Goal: Task Accomplishment & Management: Use online tool/utility

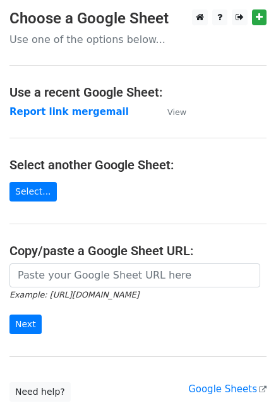
click at [68, 111] on strong "Report link mergemail" at bounding box center [68, 111] width 119 height 11
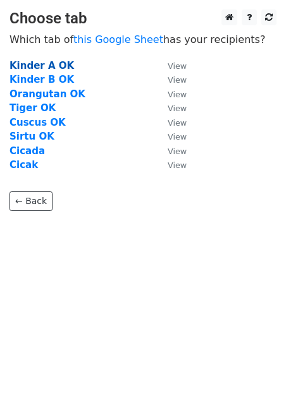
click at [54, 66] on strong "Kinder A OK" at bounding box center [41, 65] width 64 height 11
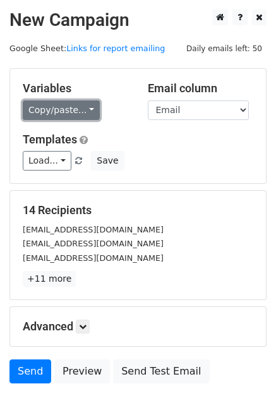
click at [74, 107] on link "Copy/paste..." at bounding box center [61, 110] width 77 height 20
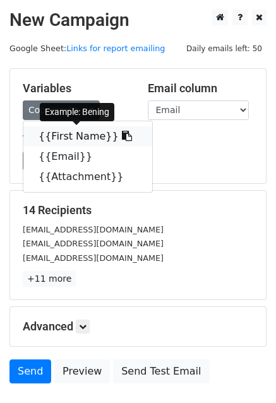
click at [46, 138] on link "{{First Name}}" at bounding box center [87, 136] width 129 height 20
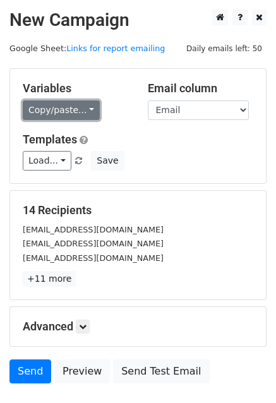
click at [82, 114] on link "Copy/paste..." at bounding box center [61, 110] width 77 height 20
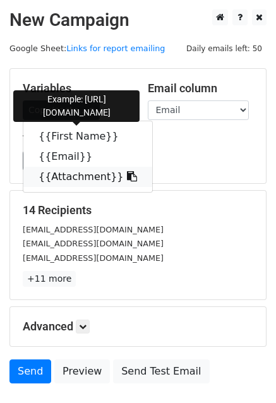
click at [83, 179] on link "{{Attachment}}" at bounding box center [87, 177] width 129 height 20
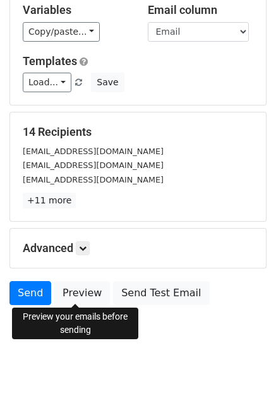
scroll to position [86, 0]
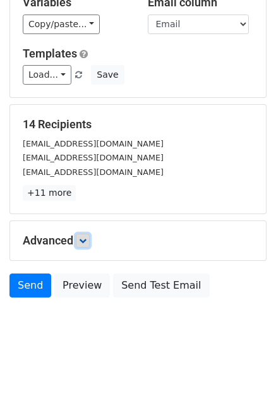
click at [83, 240] on icon at bounding box center [83, 241] width 8 height 8
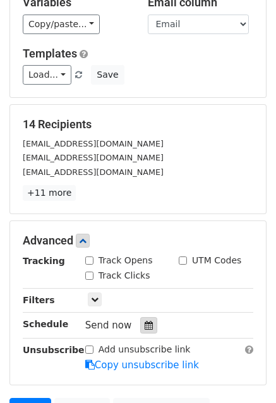
click at [145, 323] on icon at bounding box center [149, 325] width 8 height 9
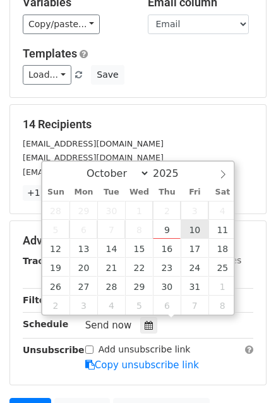
type input "[DATE] 12:00"
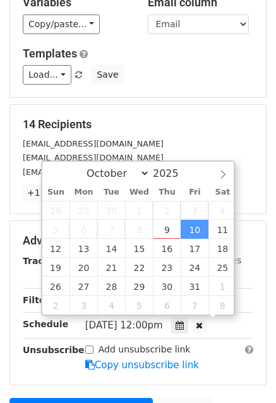
scroll to position [0, 0]
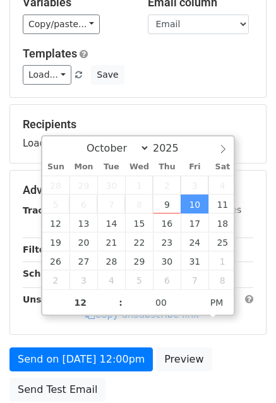
click at [125, 331] on div "Advanced Tracking Track Opens UTM Codes Track Clicks Filters Only include sprea…" at bounding box center [138, 253] width 256 height 164
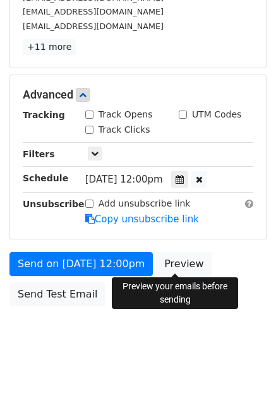
scroll to position [240, 0]
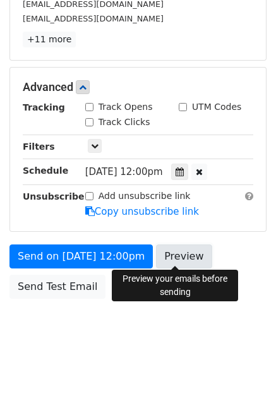
click at [183, 258] on link "Preview" at bounding box center [184, 257] width 56 height 24
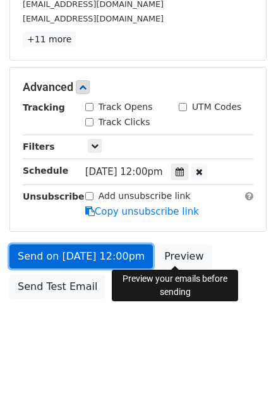
click at [54, 255] on link "Send on [DATE] 12:00pm" at bounding box center [80, 257] width 143 height 24
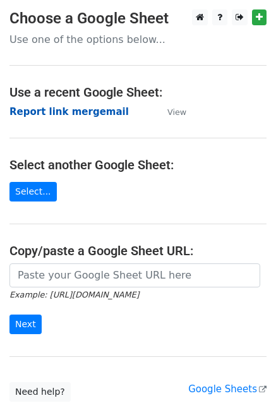
click at [59, 111] on strong "Report link mergemail" at bounding box center [68, 111] width 119 height 11
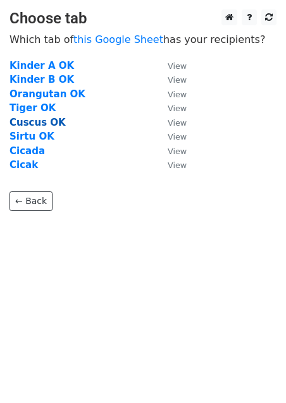
click at [28, 127] on strong "Cuscus OK" at bounding box center [37, 122] width 56 height 11
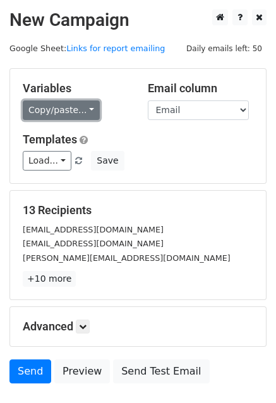
click at [81, 113] on link "Copy/paste..." at bounding box center [61, 110] width 77 height 20
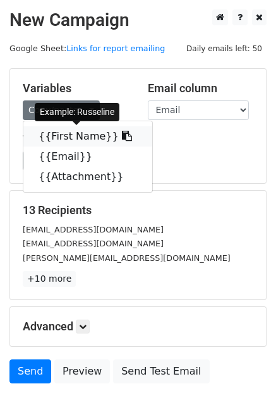
click at [56, 138] on link "{{First Name}}" at bounding box center [87, 136] width 129 height 20
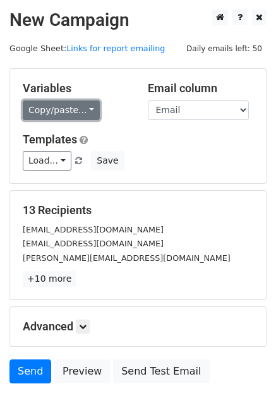
click at [75, 114] on link "Copy/paste..." at bounding box center [61, 110] width 77 height 20
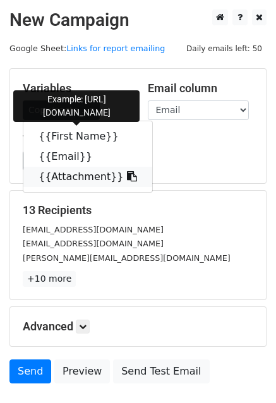
click at [88, 172] on link "{{Attachment}}" at bounding box center [87, 177] width 129 height 20
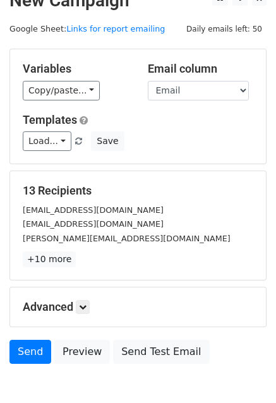
scroll to position [63, 0]
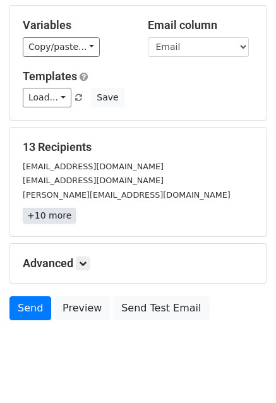
click at [46, 217] on link "+10 more" at bounding box center [49, 216] width 53 height 16
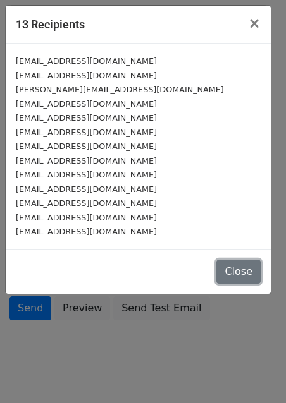
drag, startPoint x: 240, startPoint y: 263, endPoint x: 166, endPoint y: 261, distance: 74.6
click at [240, 264] on button "Close" at bounding box center [238, 272] width 44 height 24
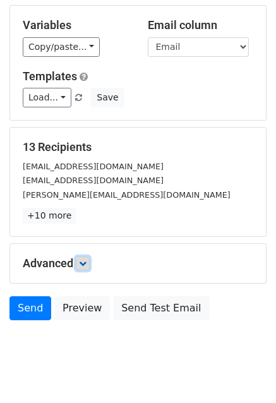
click at [81, 264] on link at bounding box center [83, 264] width 14 height 14
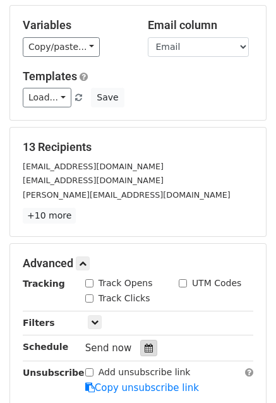
click at [145, 347] on icon at bounding box center [149, 348] width 8 height 9
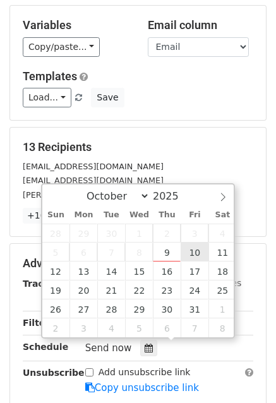
type input "[DATE] 12:00"
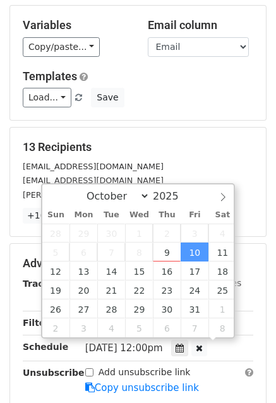
scroll to position [0, 0]
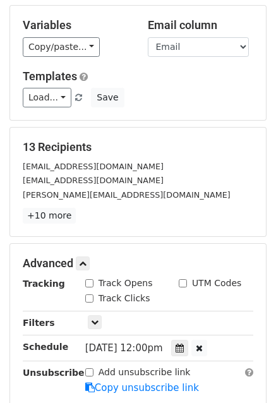
click at [265, 284] on div "Advanced Tracking Track Opens UTM Codes Track Clicks Filters Only include sprea…" at bounding box center [138, 326] width 256 height 164
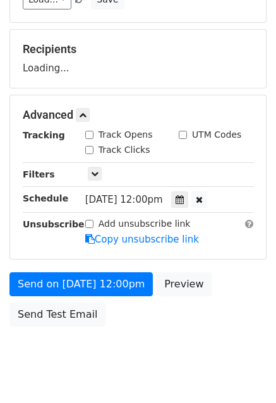
scroll to position [189, 0]
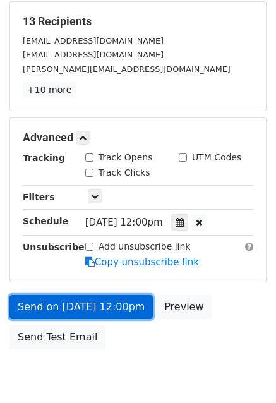
click at [109, 305] on link "Send on [DATE] 12:00pm" at bounding box center [80, 307] width 143 height 24
